Goal: Book appointment/travel/reservation

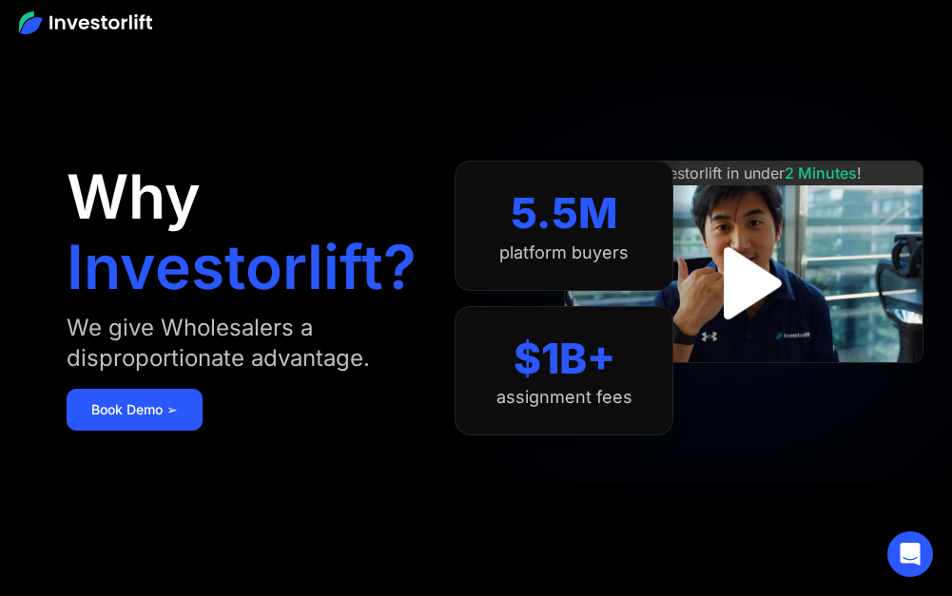
click at [744, 297] on img "open lightbox" at bounding box center [743, 282] width 131 height 131
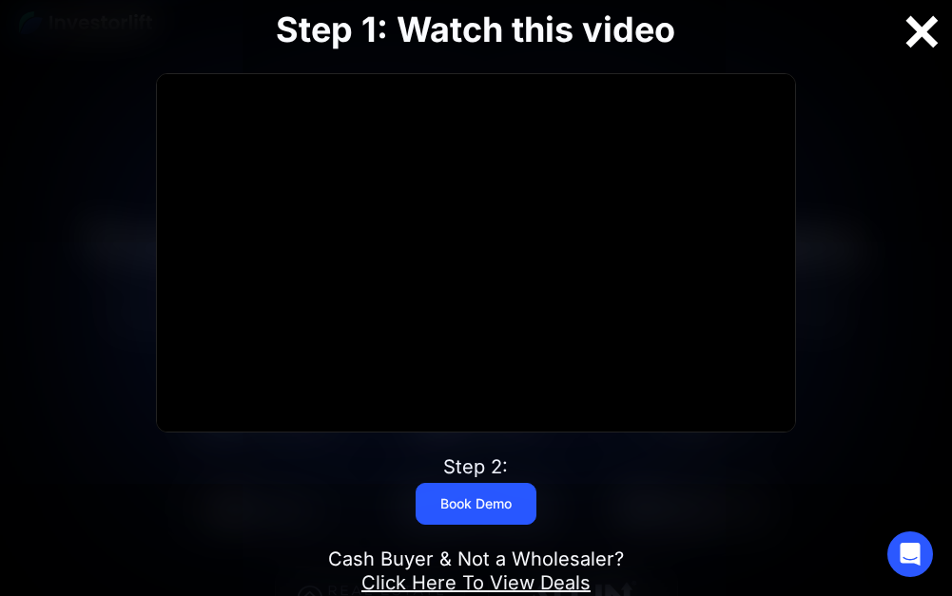
scroll to position [380, 0]
click at [933, 27] on div at bounding box center [921, 32] width 61 height 40
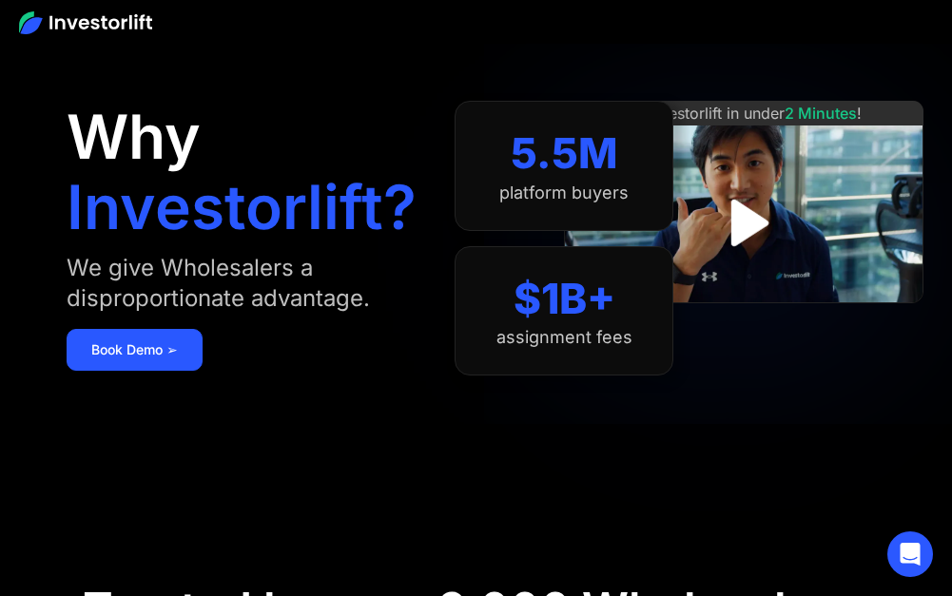
scroll to position [0, 0]
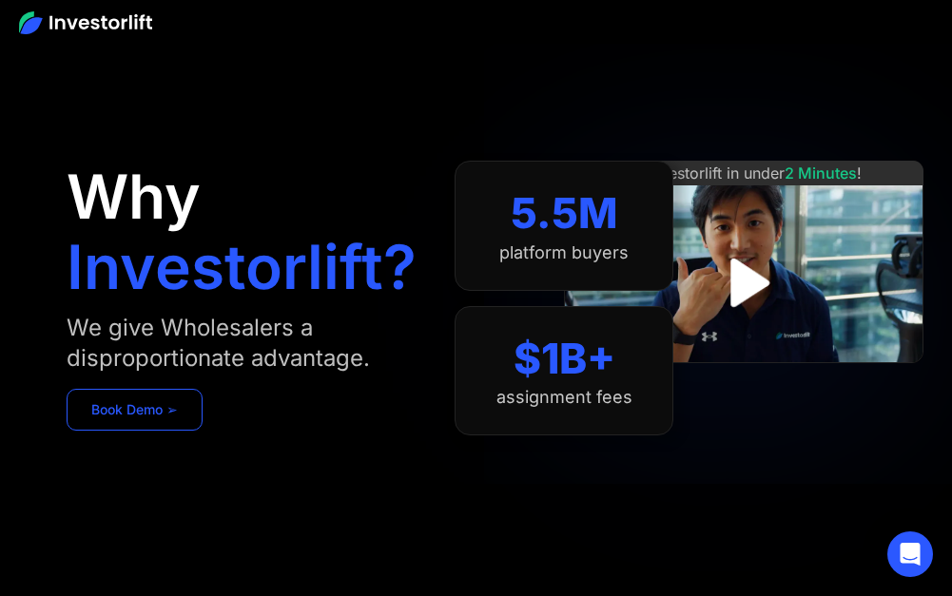
click at [138, 421] on link "Book Demo ➢" at bounding box center [135, 410] width 136 height 42
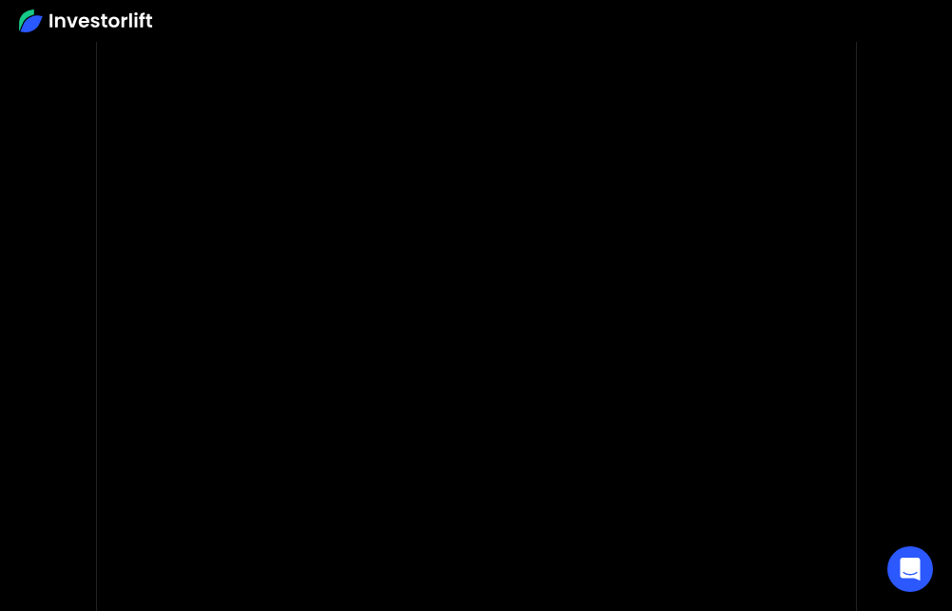
scroll to position [190, 0]
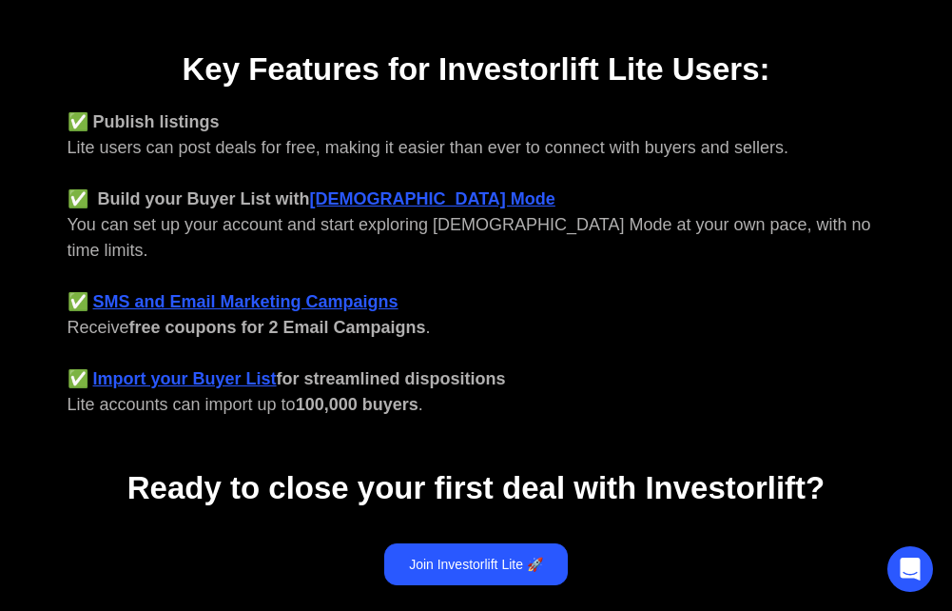
scroll to position [856, 0]
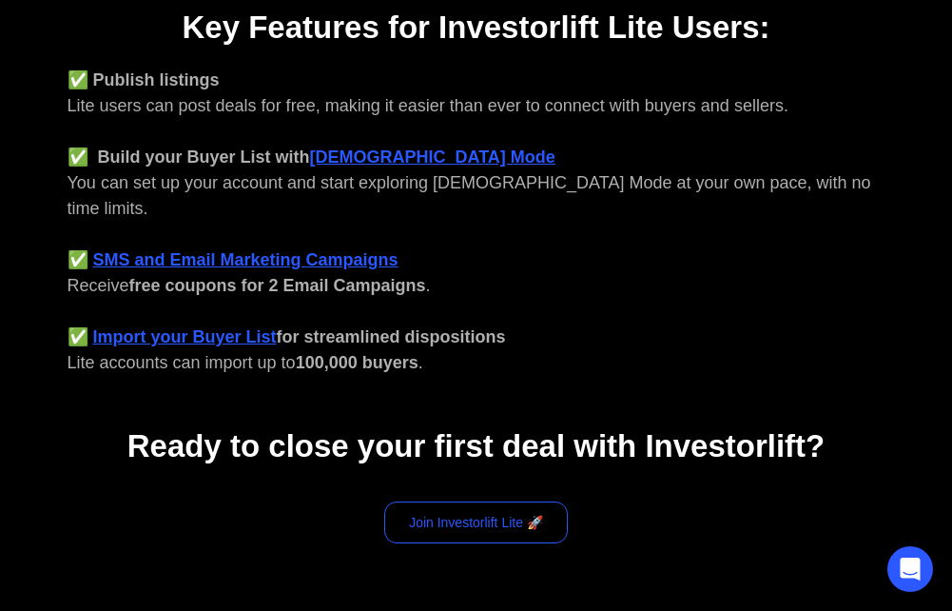
click at [485, 501] on link "Join Investorlift Lite 🚀" at bounding box center [476, 522] width 184 height 42
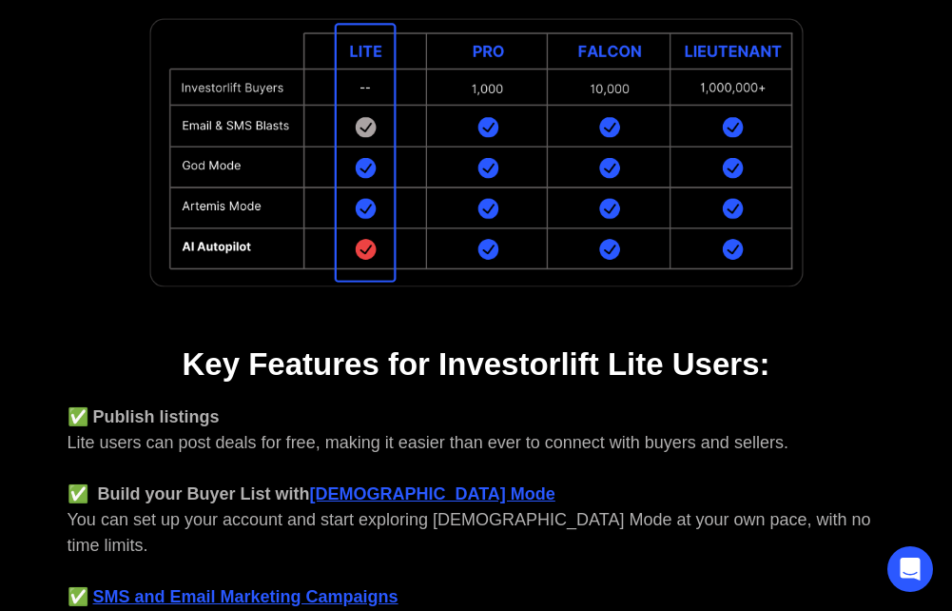
scroll to position [457, 0]
